Goal: Transaction & Acquisition: Purchase product/service

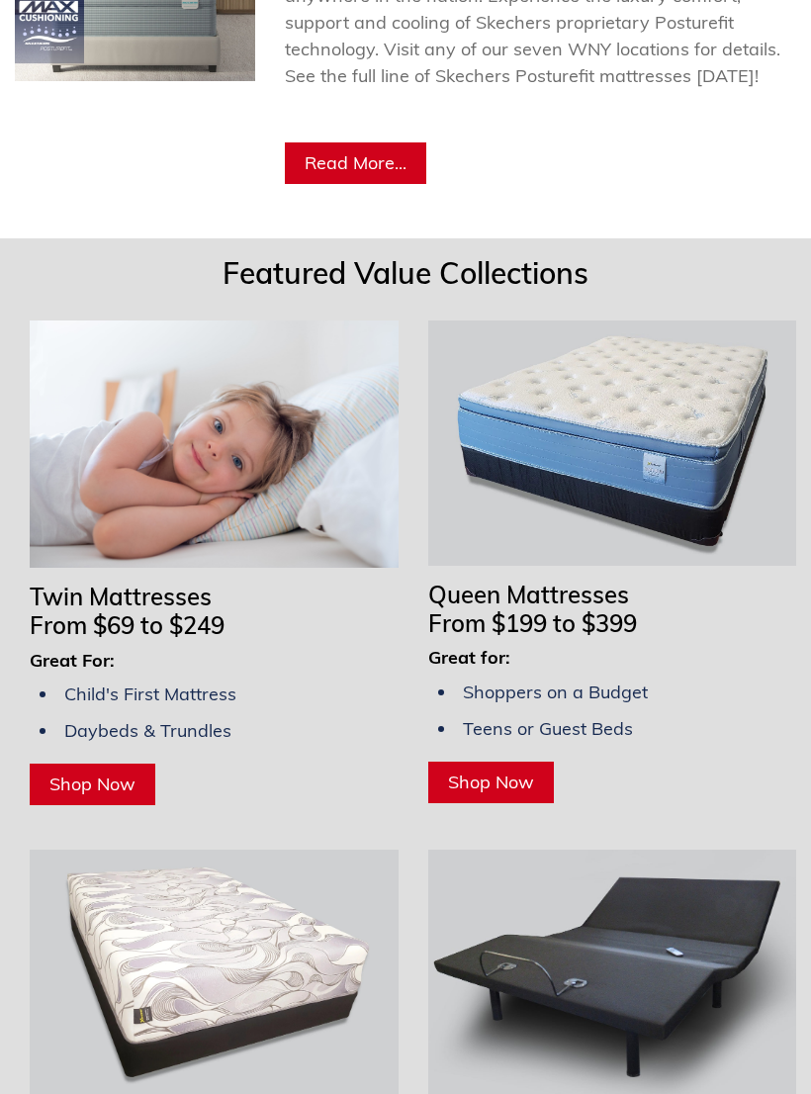
scroll to position [1463, 0]
click at [493, 793] on span "Shop Now" at bounding box center [491, 781] width 86 height 23
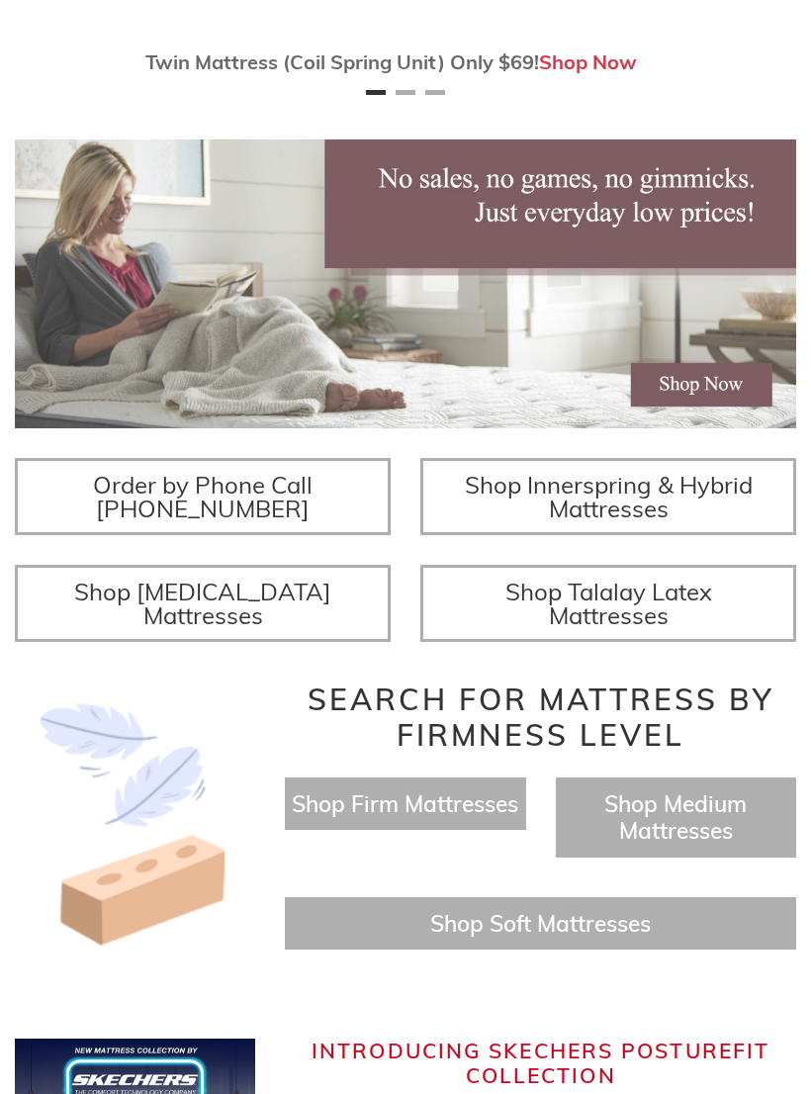
click at [426, 818] on span "Shop Firm Mattresses" at bounding box center [405, 803] width 226 height 29
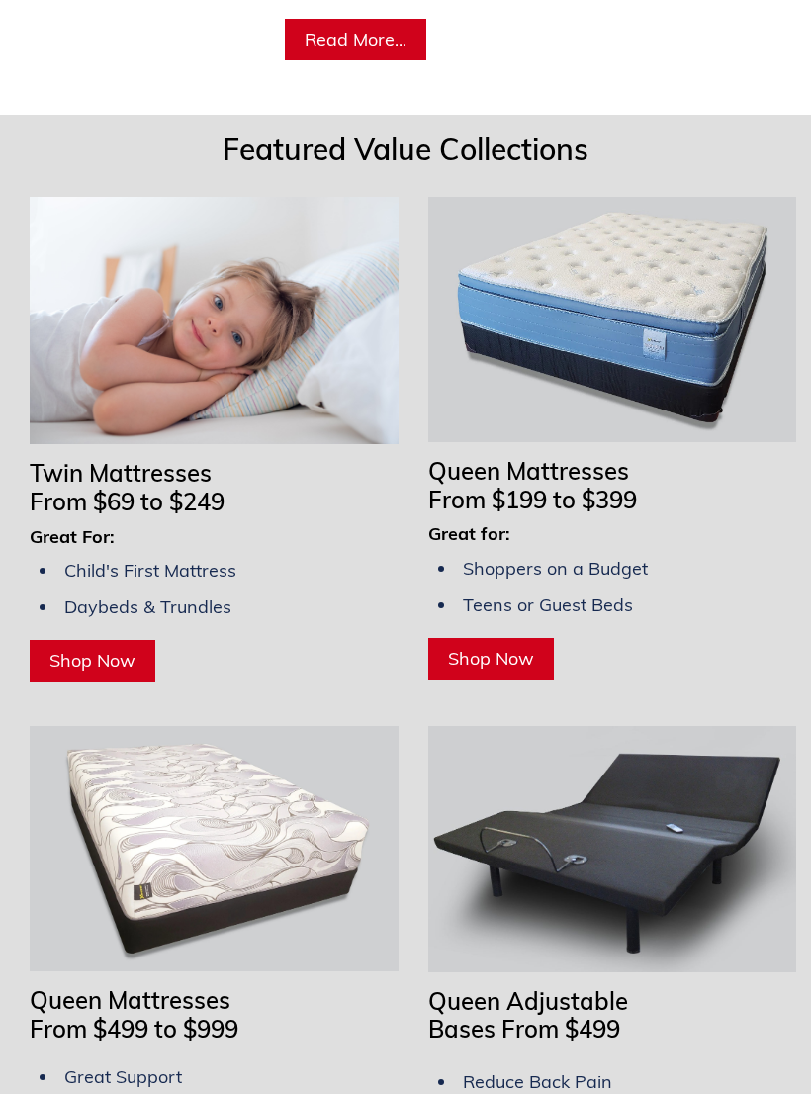
scroll to position [1595, 0]
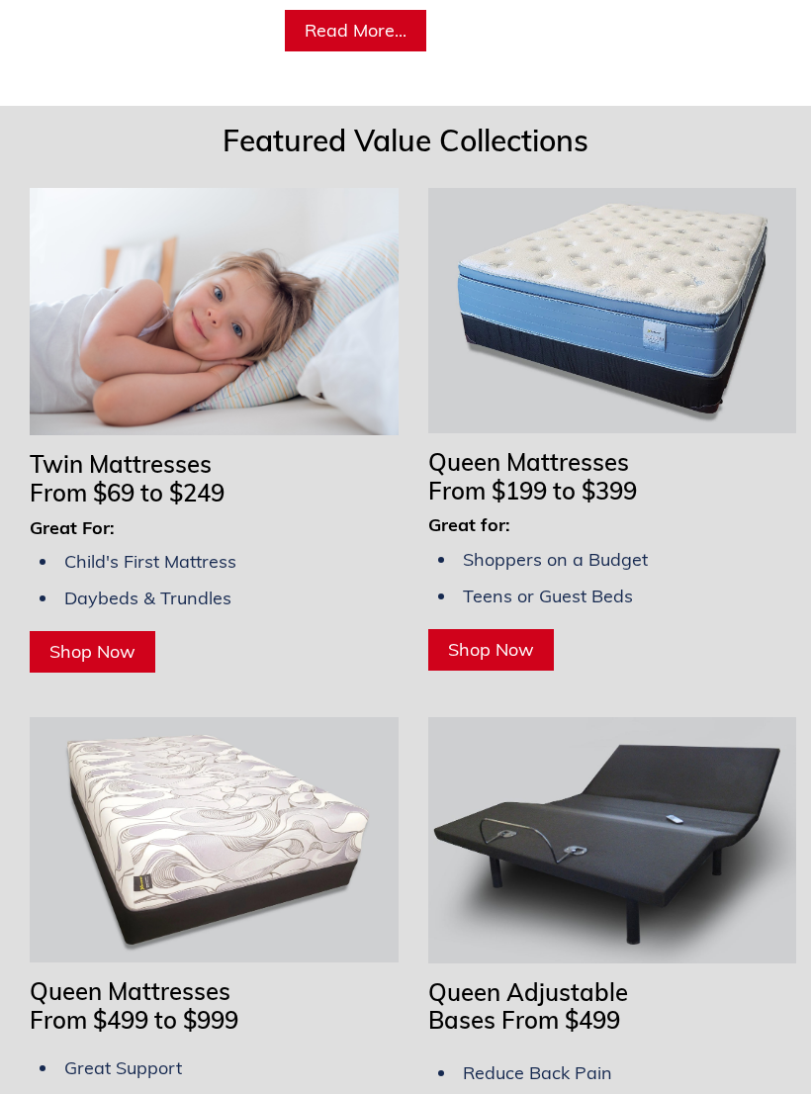
click at [110, 663] on span "Shop Now" at bounding box center [92, 652] width 86 height 23
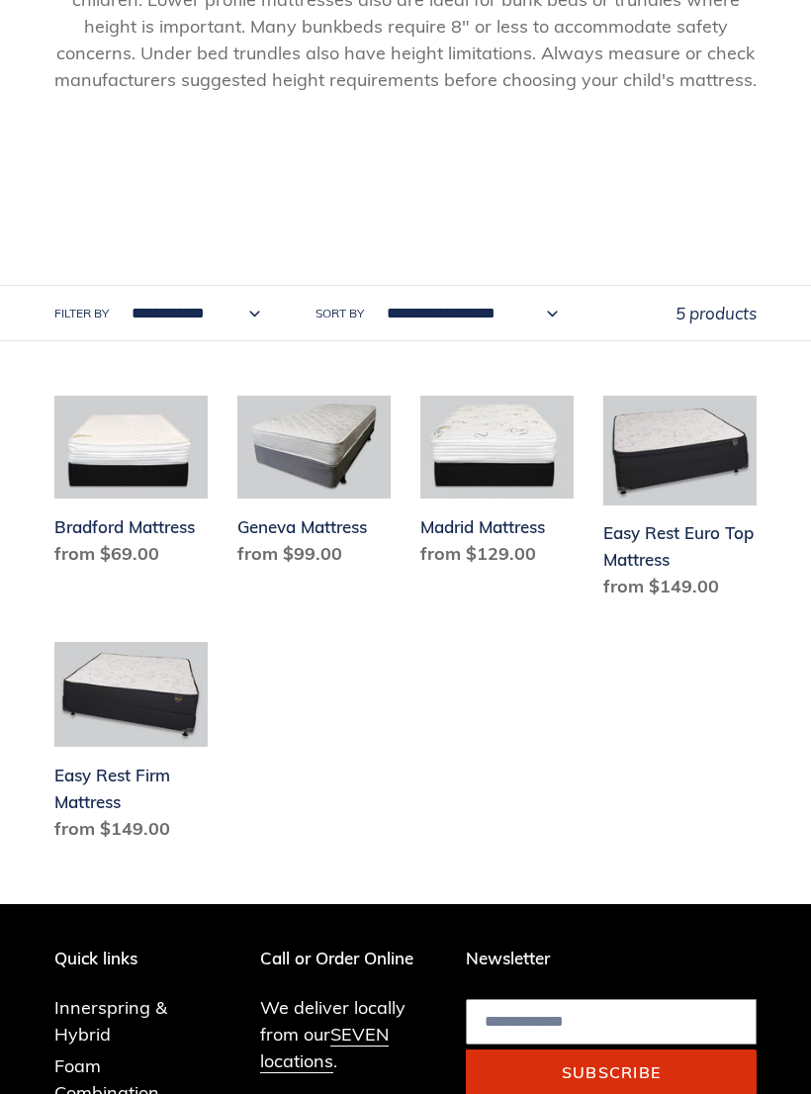
scroll to position [852, 0]
